Goal: Task Accomplishment & Management: Manage account settings

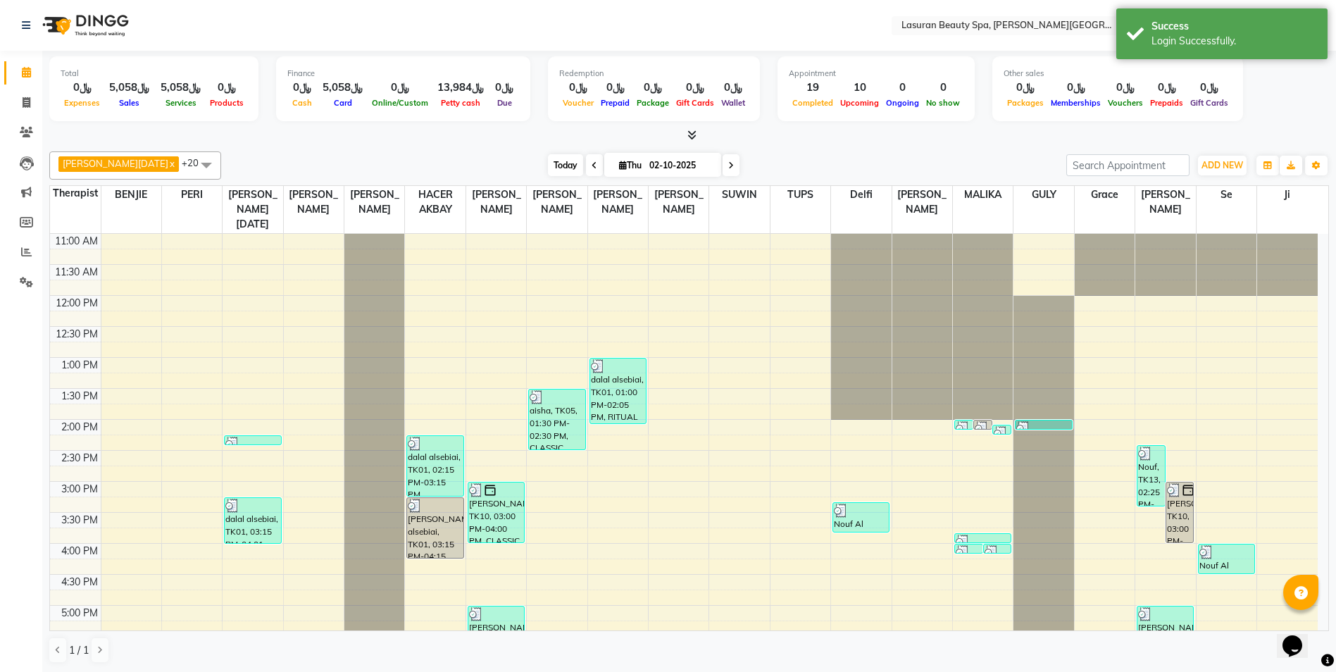
click at [548, 160] on span "Today" at bounding box center [565, 165] width 35 height 22
click at [548, 161] on span "Today" at bounding box center [565, 165] width 35 height 22
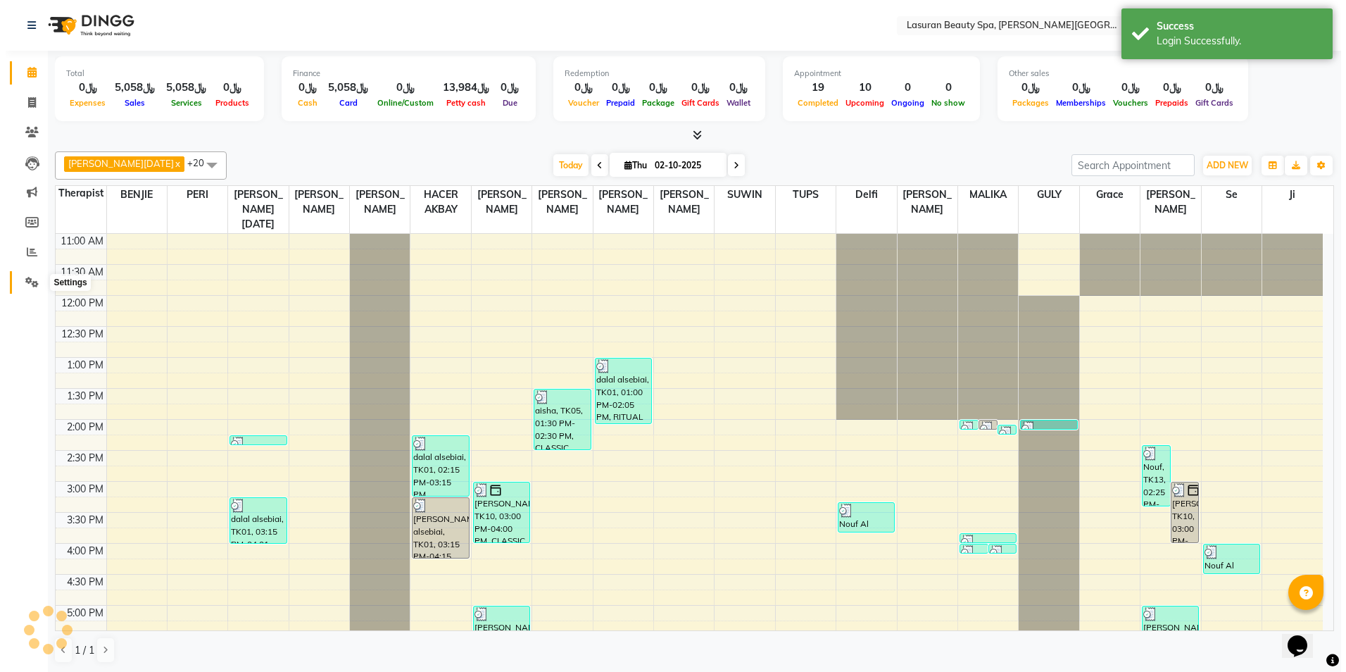
scroll to position [284, 0]
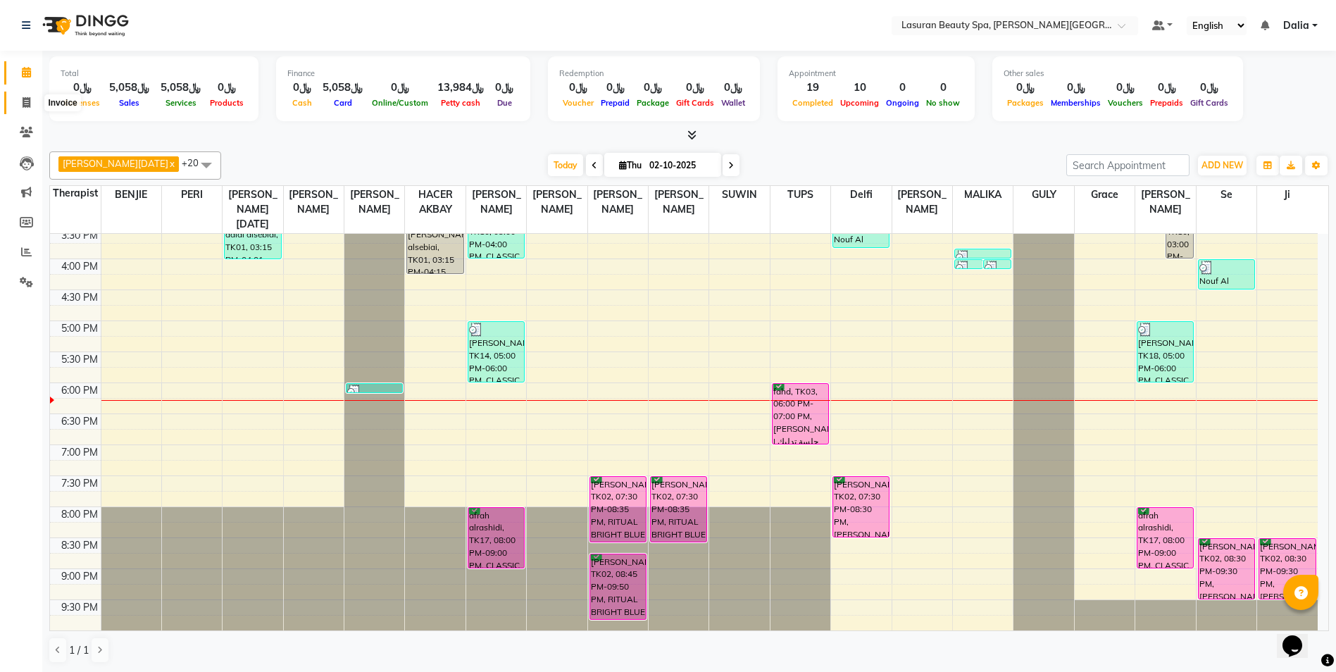
click at [25, 101] on icon at bounding box center [27, 102] width 8 height 11
select select "service"
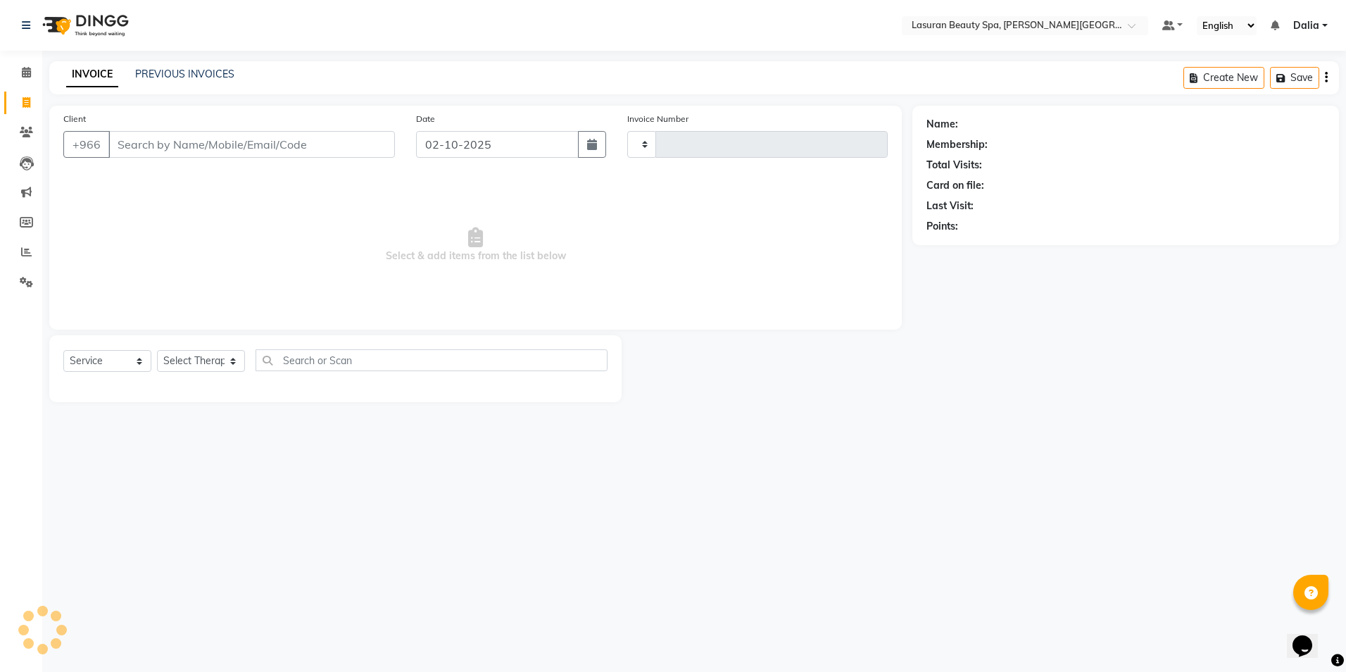
type input "1688"
select select "6941"
click at [99, 358] on select "Select Service Product Membership Package Voucher Prepaid Gift Card" at bounding box center [107, 361] width 88 height 22
select select "product"
click at [63, 350] on select "Select Service Product Membership Package Voucher Prepaid Gift Card" at bounding box center [107, 361] width 88 height 22
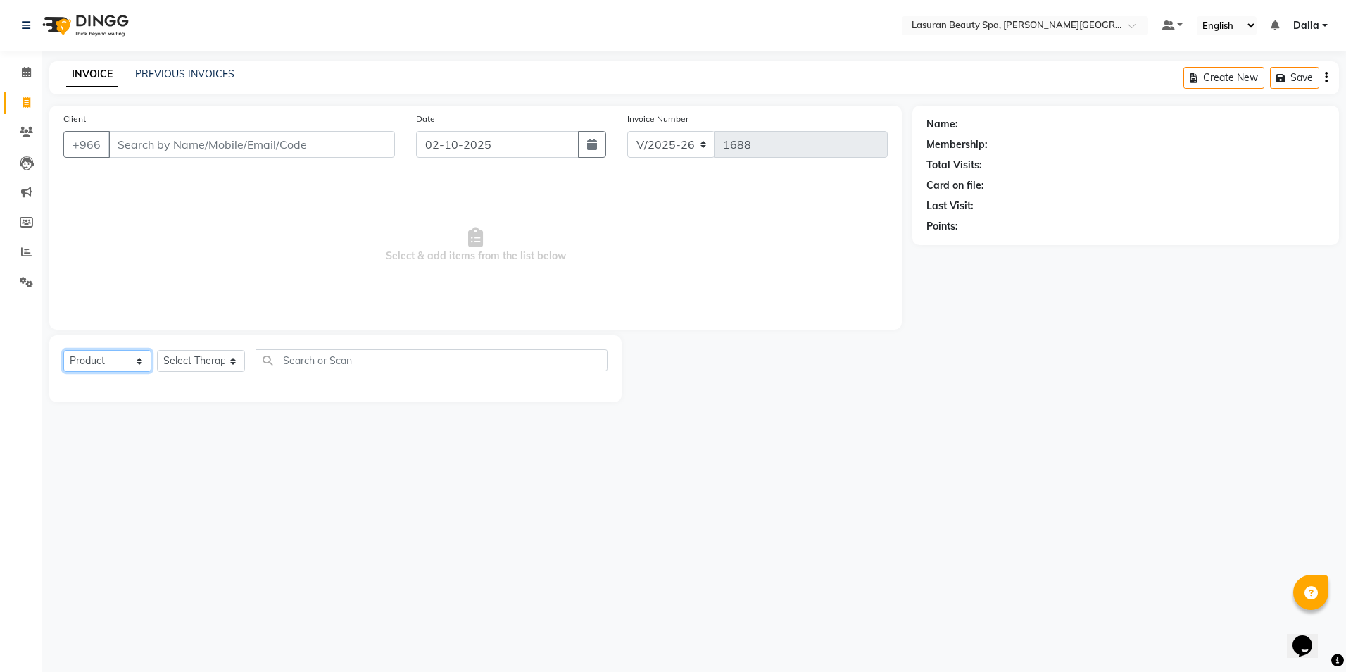
select select "66975"
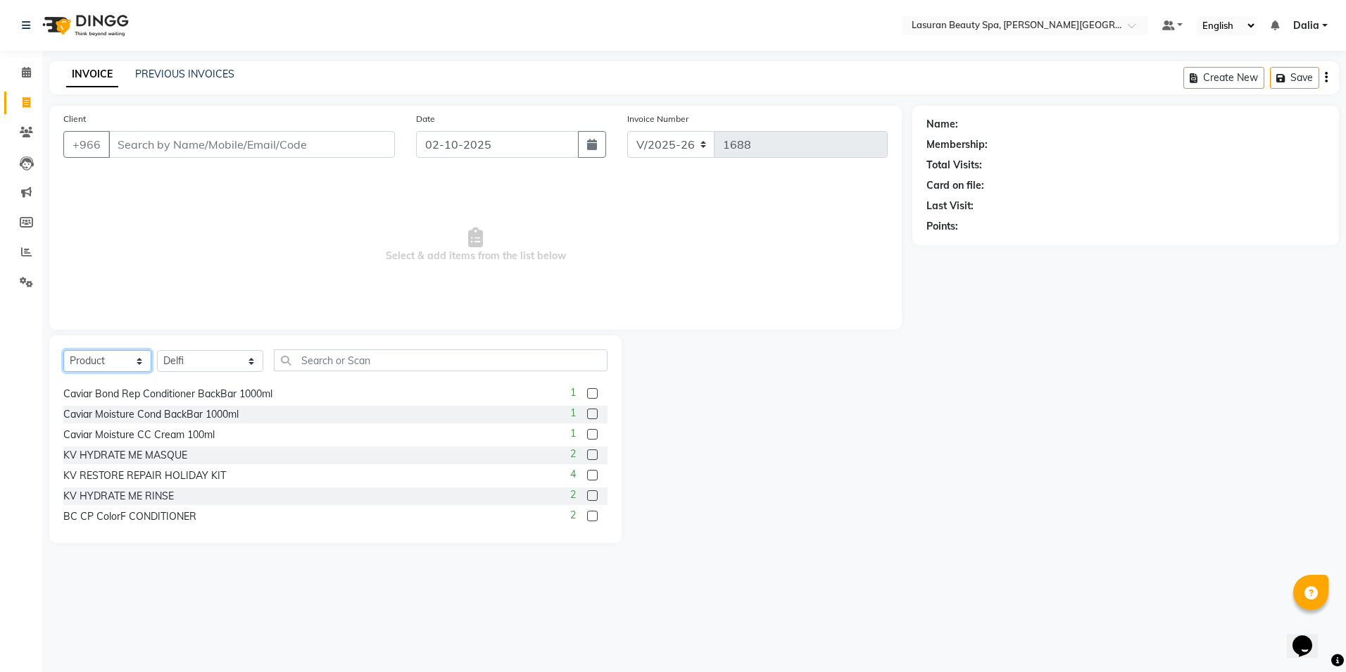
scroll to position [387, 0]
click at [380, 361] on input "text" at bounding box center [441, 360] width 334 height 22
click at [409, 363] on input "text" at bounding box center [441, 360] width 334 height 22
click at [430, 361] on input "text" at bounding box center [441, 360] width 334 height 22
click at [429, 362] on input "text" at bounding box center [441, 360] width 334 height 22
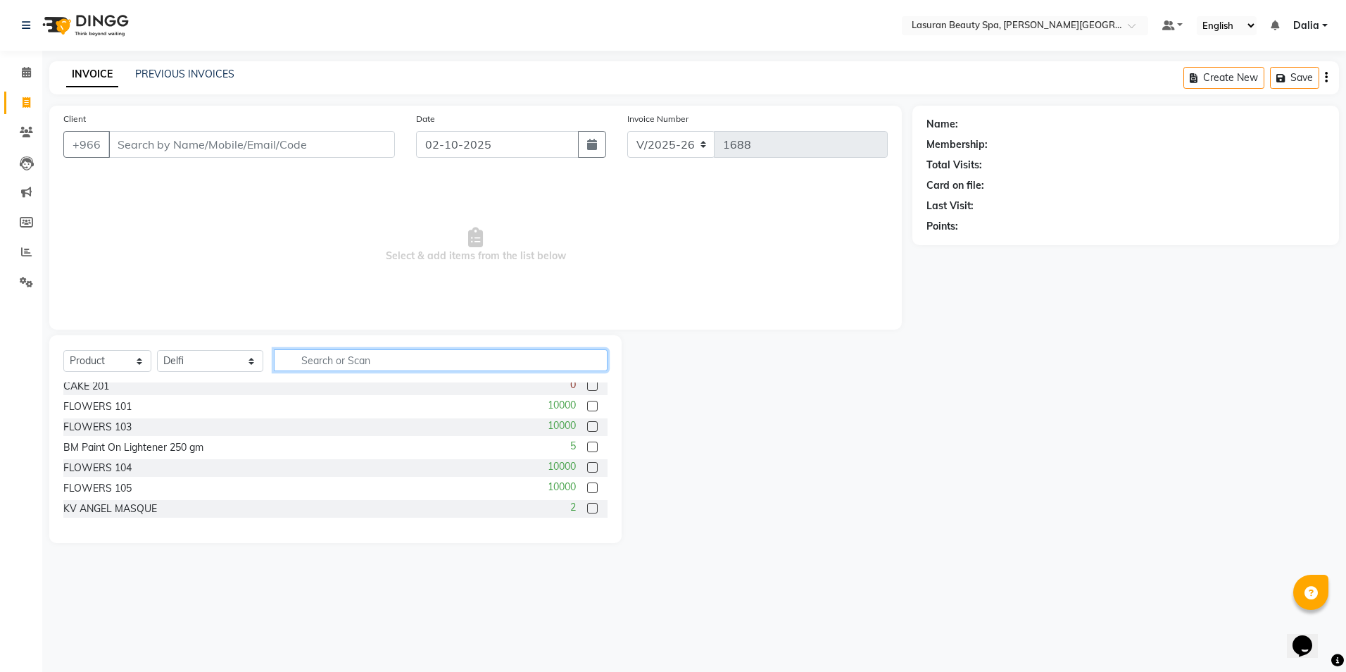
scroll to position [0, 0]
click at [1318, 25] on span "Dalia" at bounding box center [1307, 25] width 26 height 15
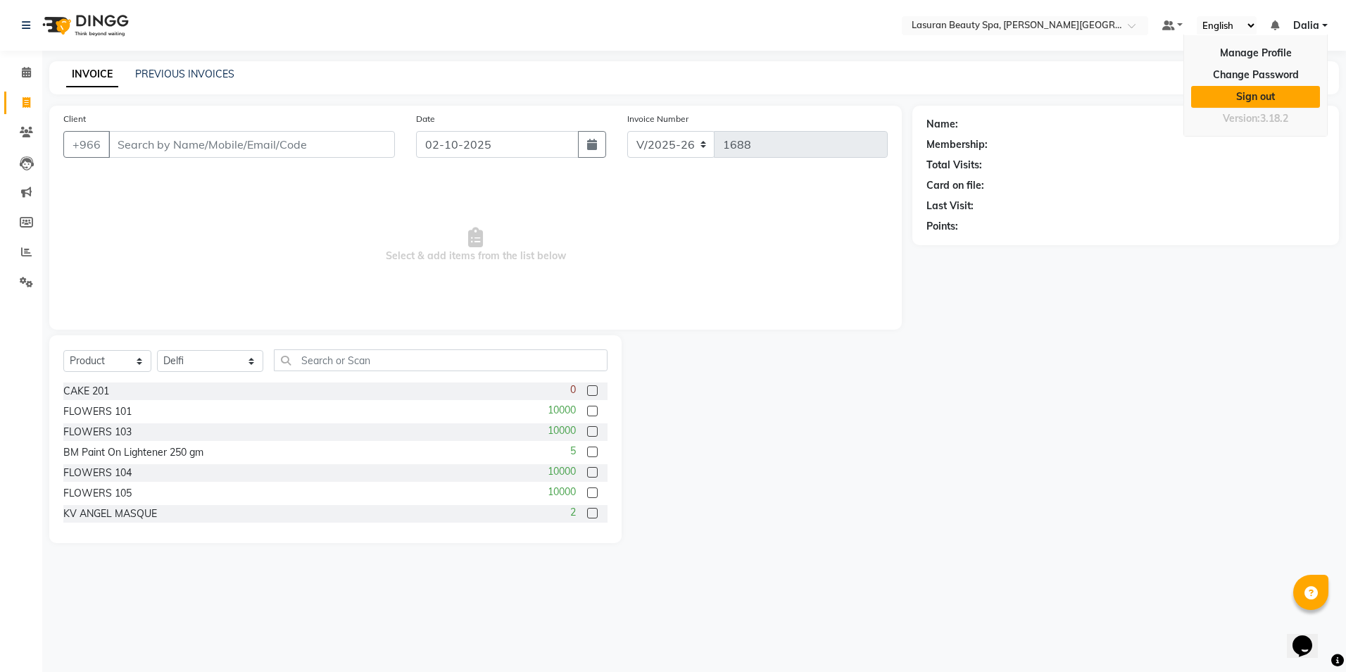
click at [1256, 101] on link "Sign out" at bounding box center [1255, 97] width 129 height 22
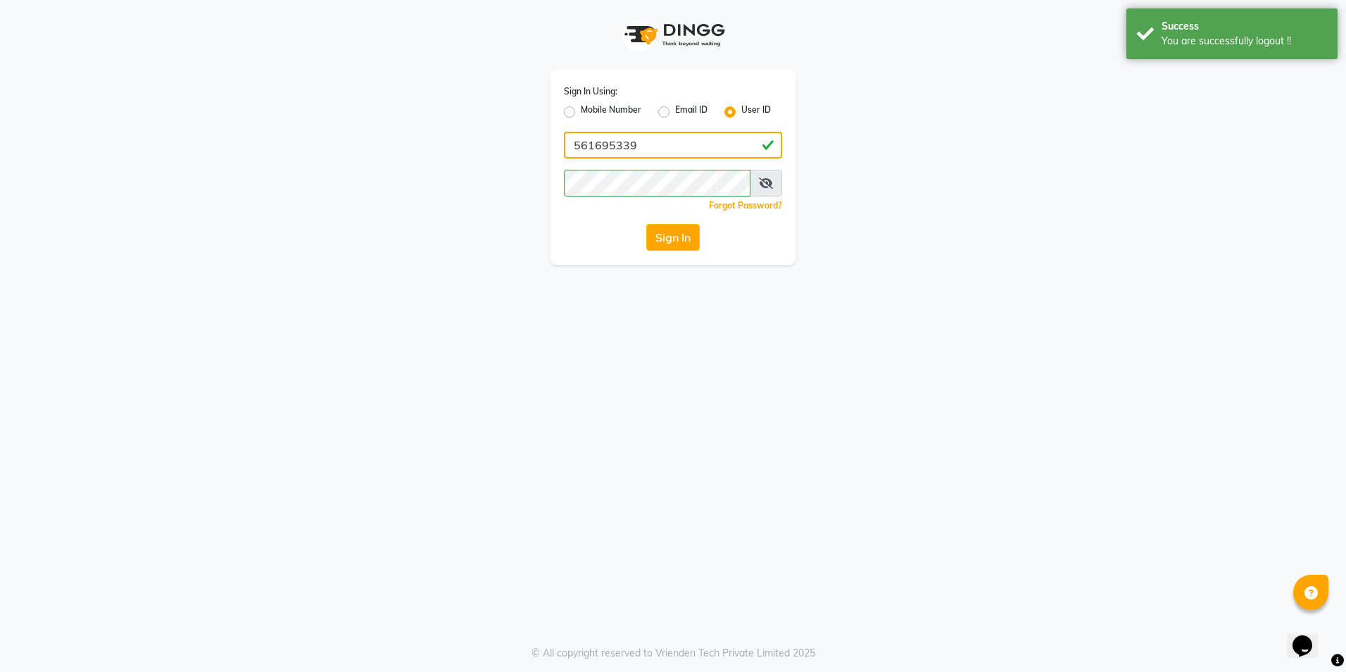
click at [699, 137] on input "561695339" at bounding box center [673, 145] width 218 height 27
type input "[PERSON_NAME][EMAIL_ADDRESS][DOMAIN_NAME]"
click at [684, 244] on button "Sign In" at bounding box center [673, 237] width 54 height 27
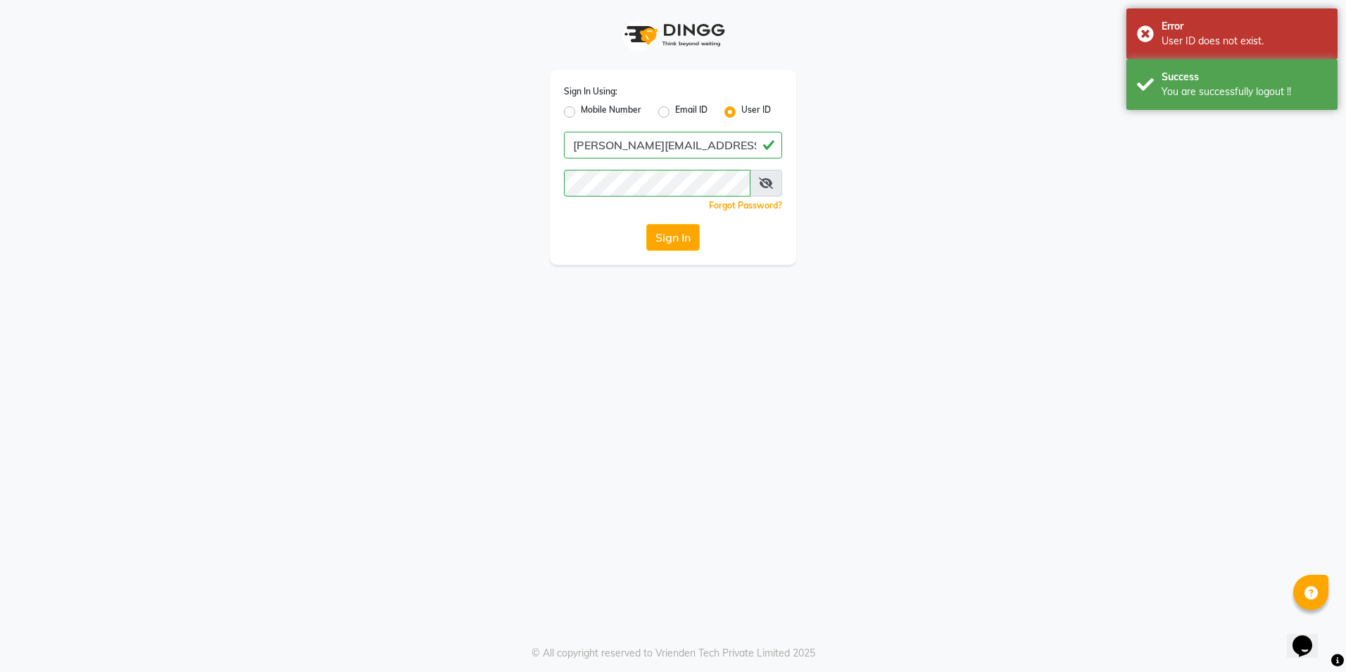
click at [682, 109] on label "Email ID" at bounding box center [691, 112] width 32 height 17
click at [682, 109] on input "Email ID" at bounding box center [679, 108] width 9 height 9
radio input "true"
radio input "false"
click at [719, 146] on input "Username" at bounding box center [673, 145] width 218 height 27
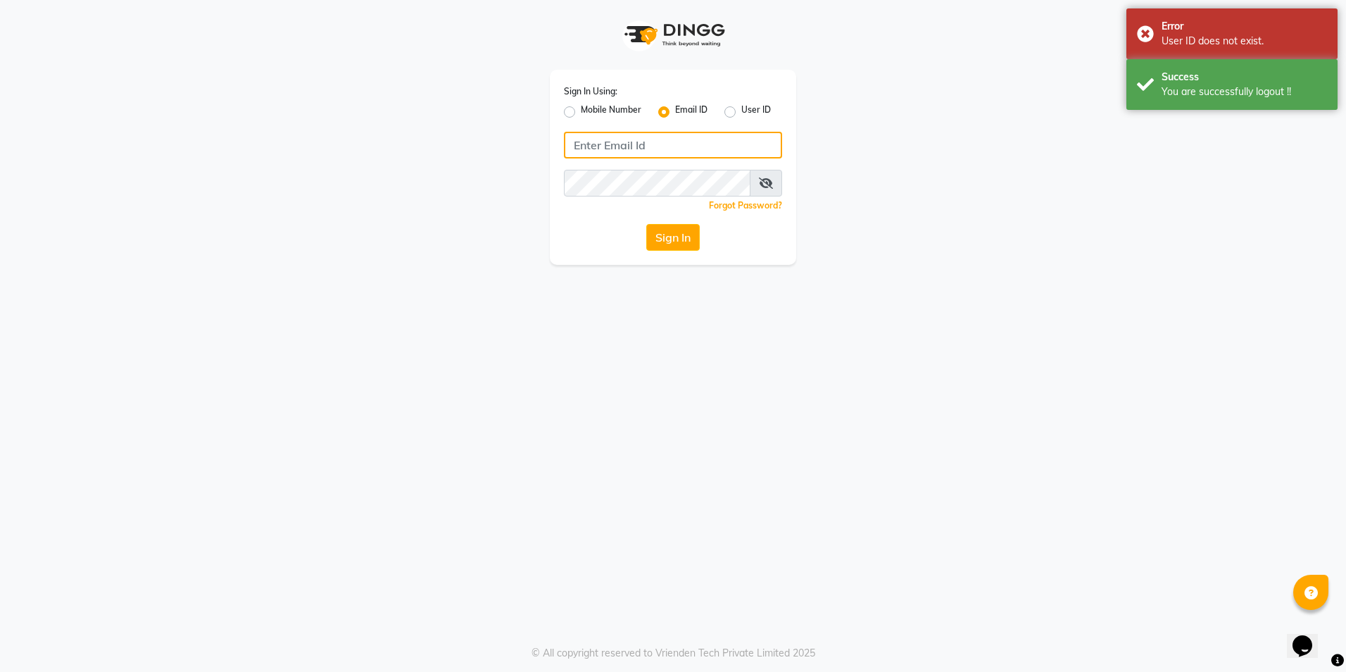
type input "[PERSON_NAME][EMAIL_ADDRESS][DOMAIN_NAME]"
click at [675, 240] on button "Sign In" at bounding box center [673, 237] width 54 height 27
